Goal: Communication & Community: Answer question/provide support

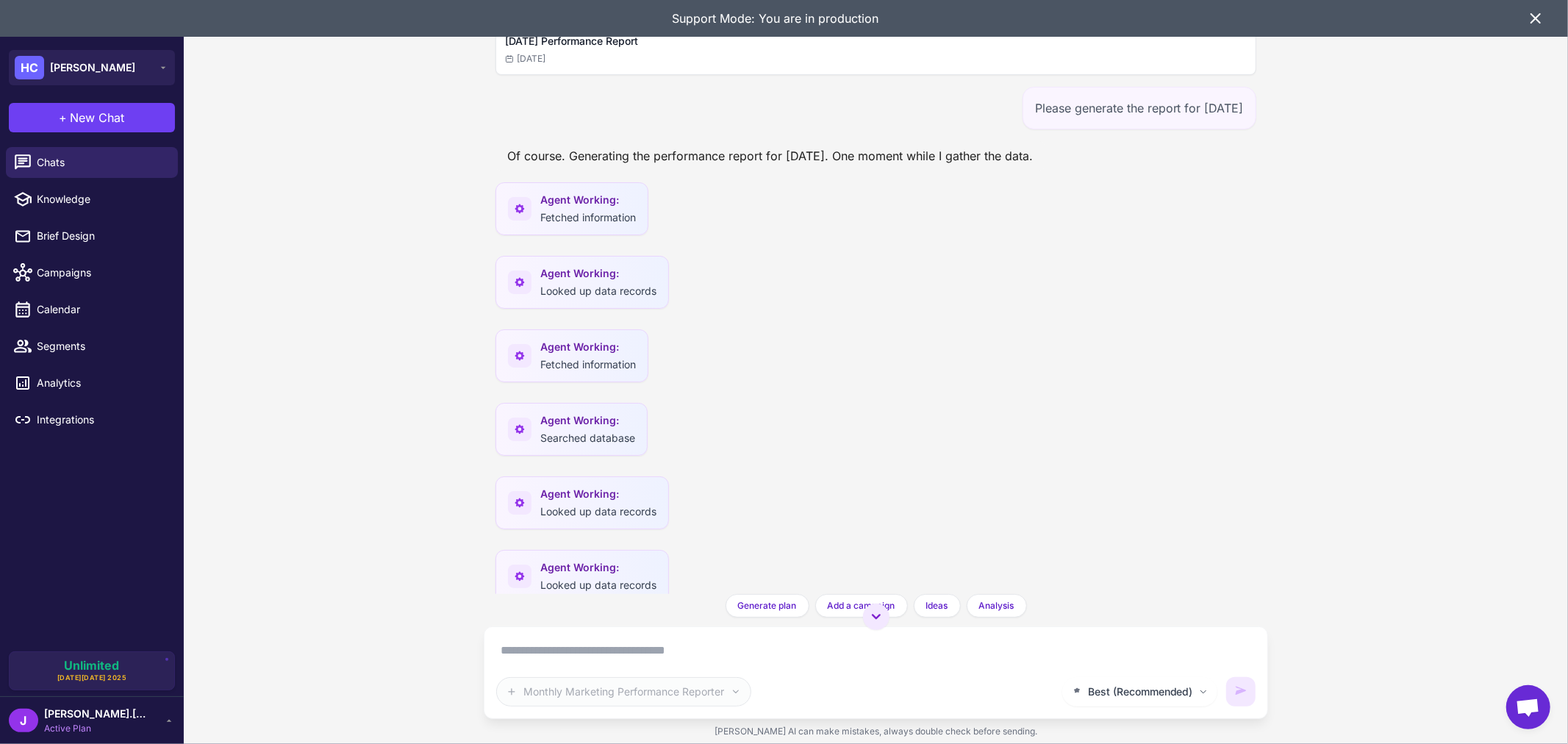
scroll to position [697, 0]
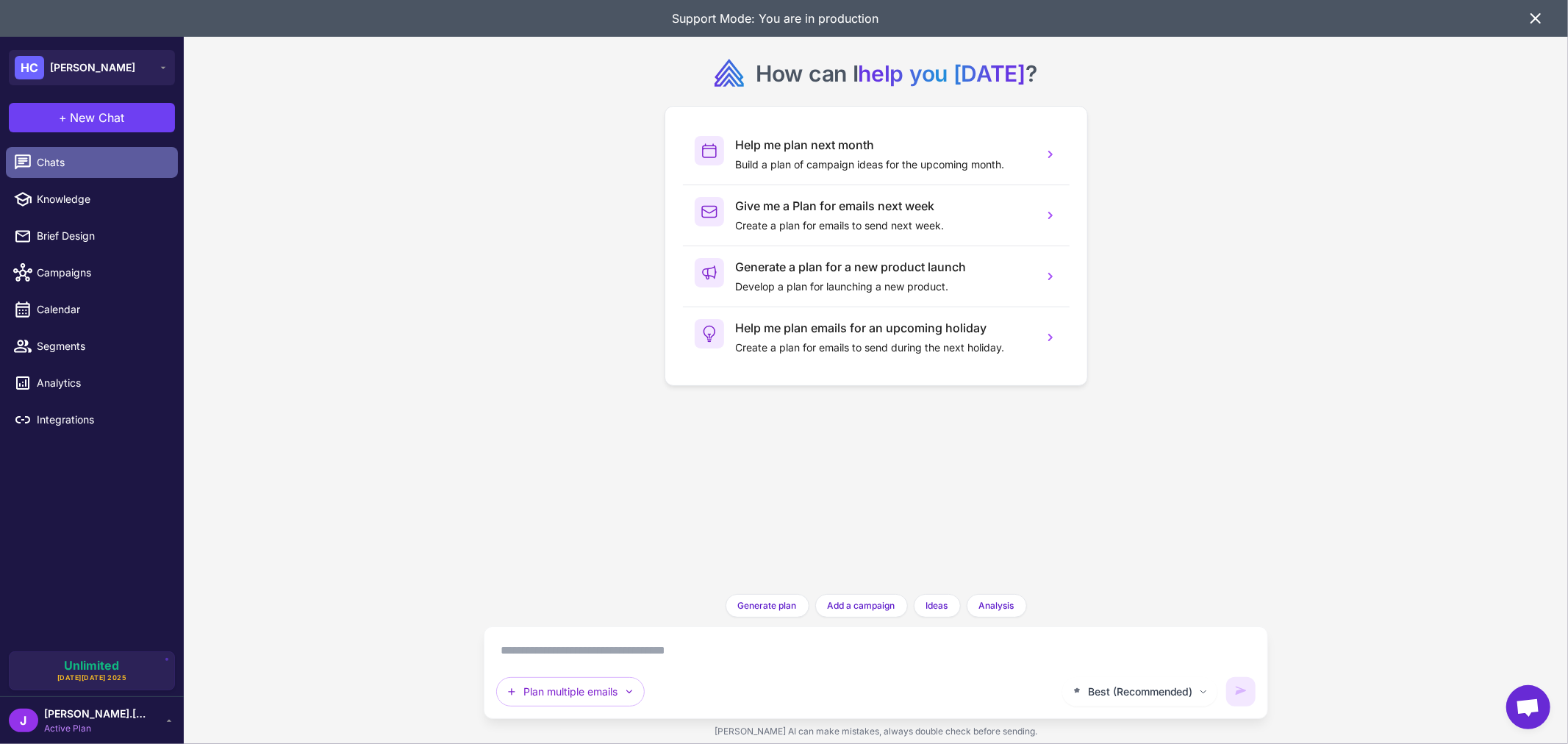
click at [76, 166] on span "Chats" at bounding box center [102, 163] width 130 height 16
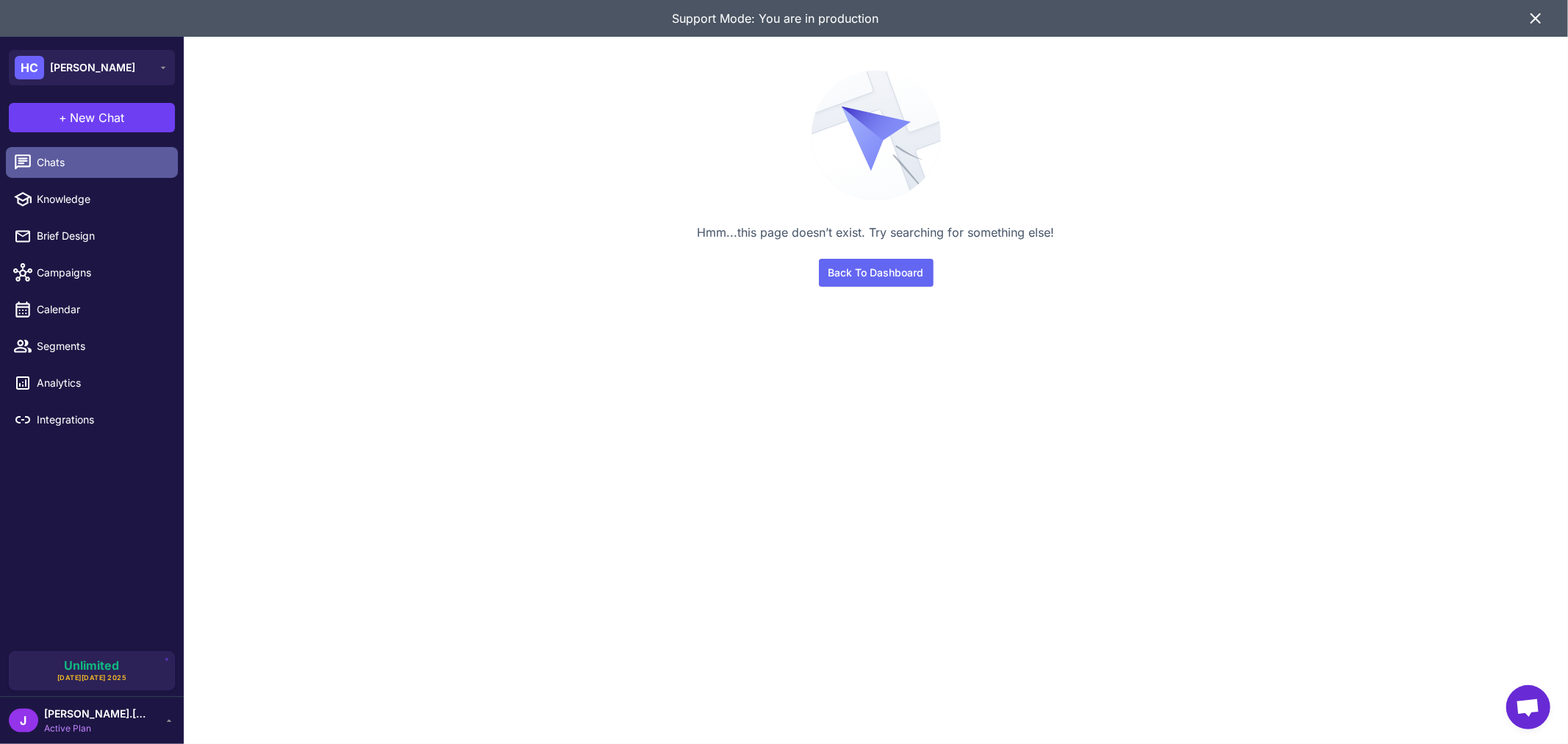
click at [81, 158] on span "Chats" at bounding box center [102, 163] width 130 height 16
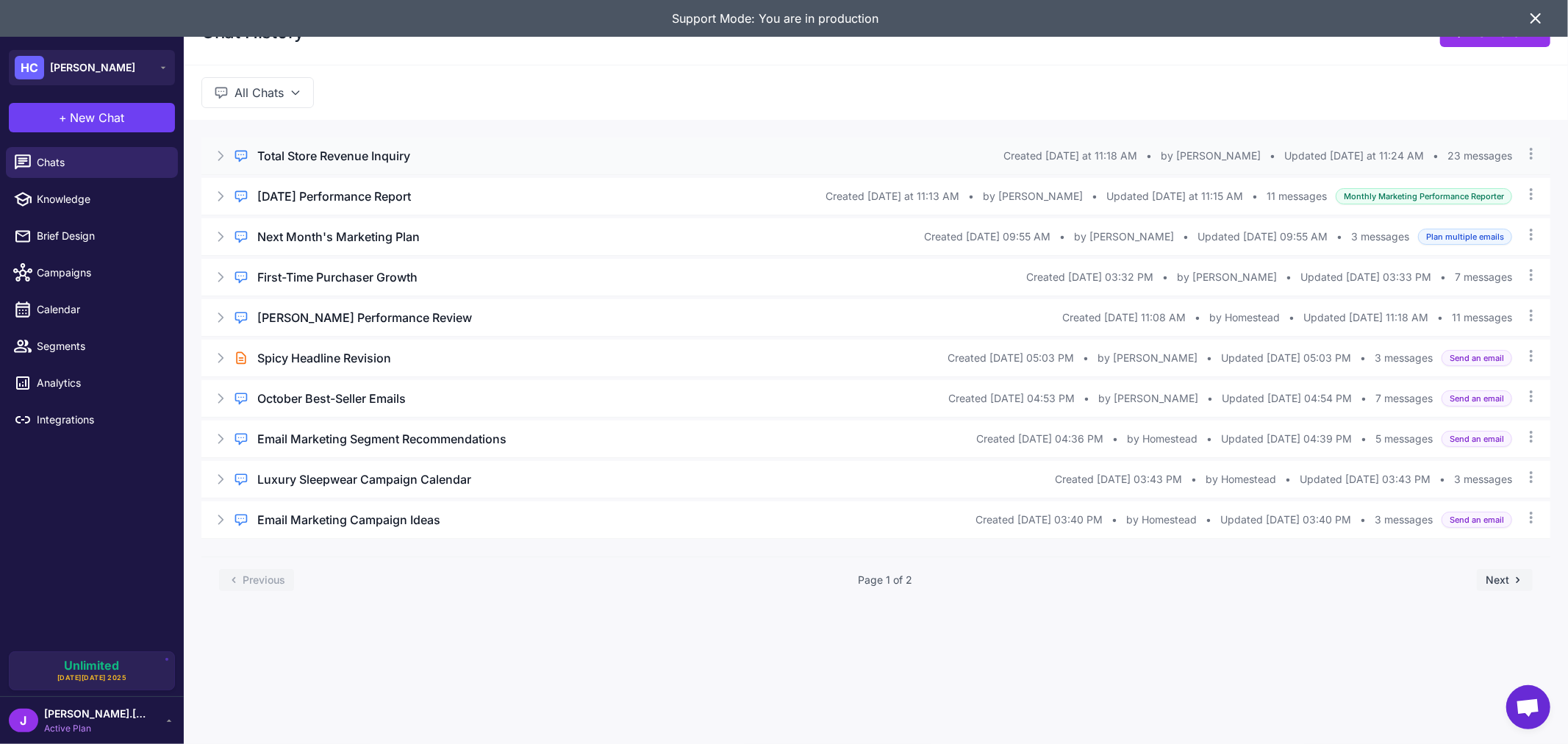
click at [372, 151] on h3 "Total Store Revenue Inquiry" at bounding box center [333, 156] width 153 height 18
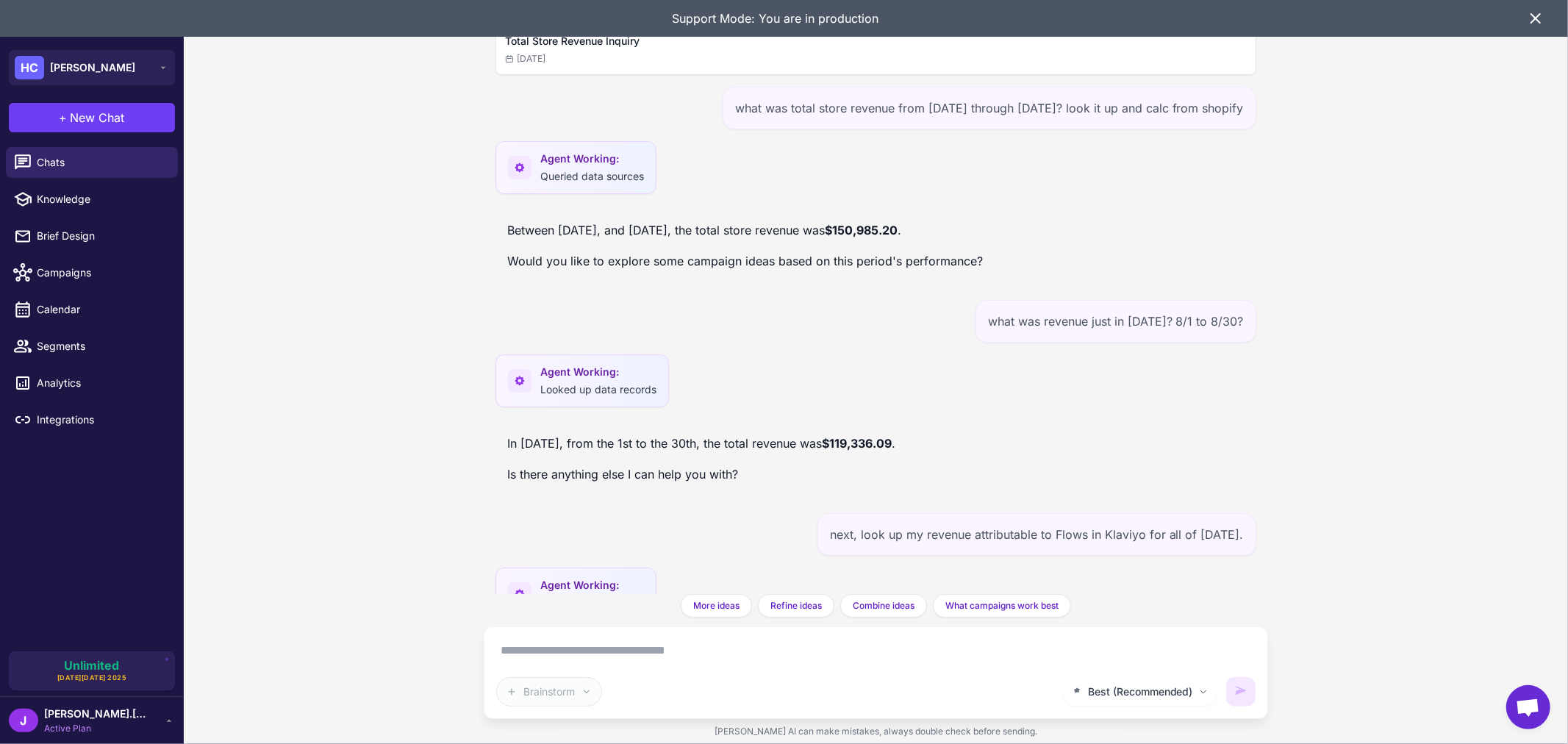
scroll to position [868, 0]
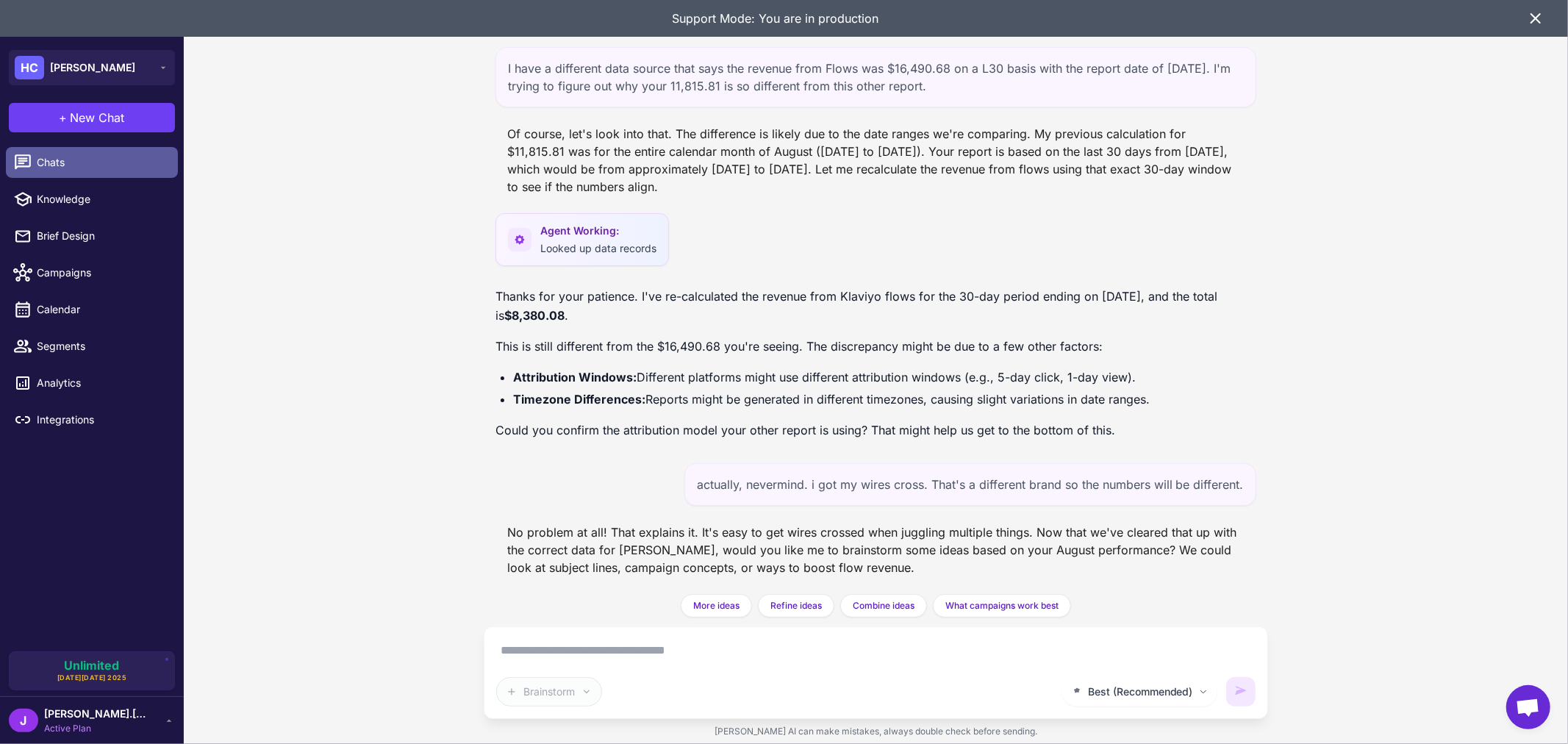
click at [46, 169] on span "Chats" at bounding box center [102, 163] width 130 height 16
